Goal: Go to known website: Access a specific website the user already knows

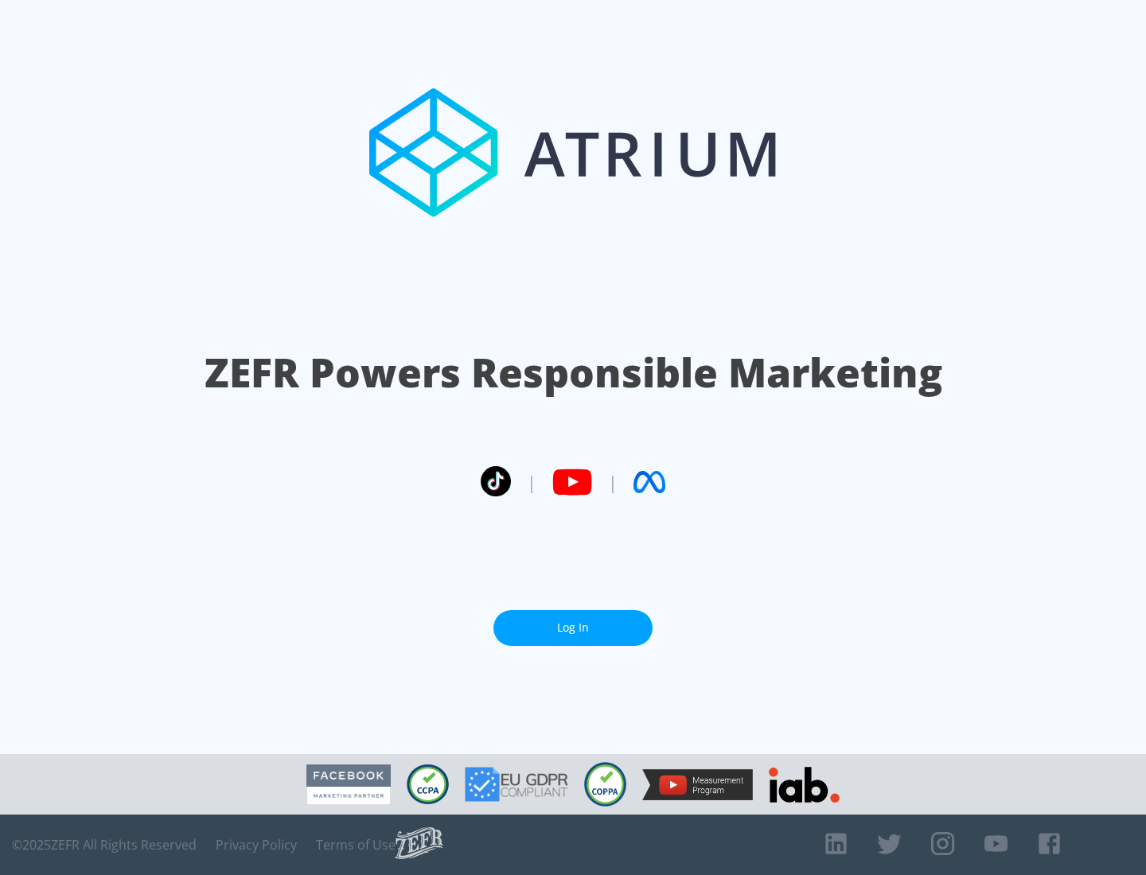
click at [573, 621] on link "Log In" at bounding box center [572, 628] width 159 height 36
